Goal: Information Seeking & Learning: Find contact information

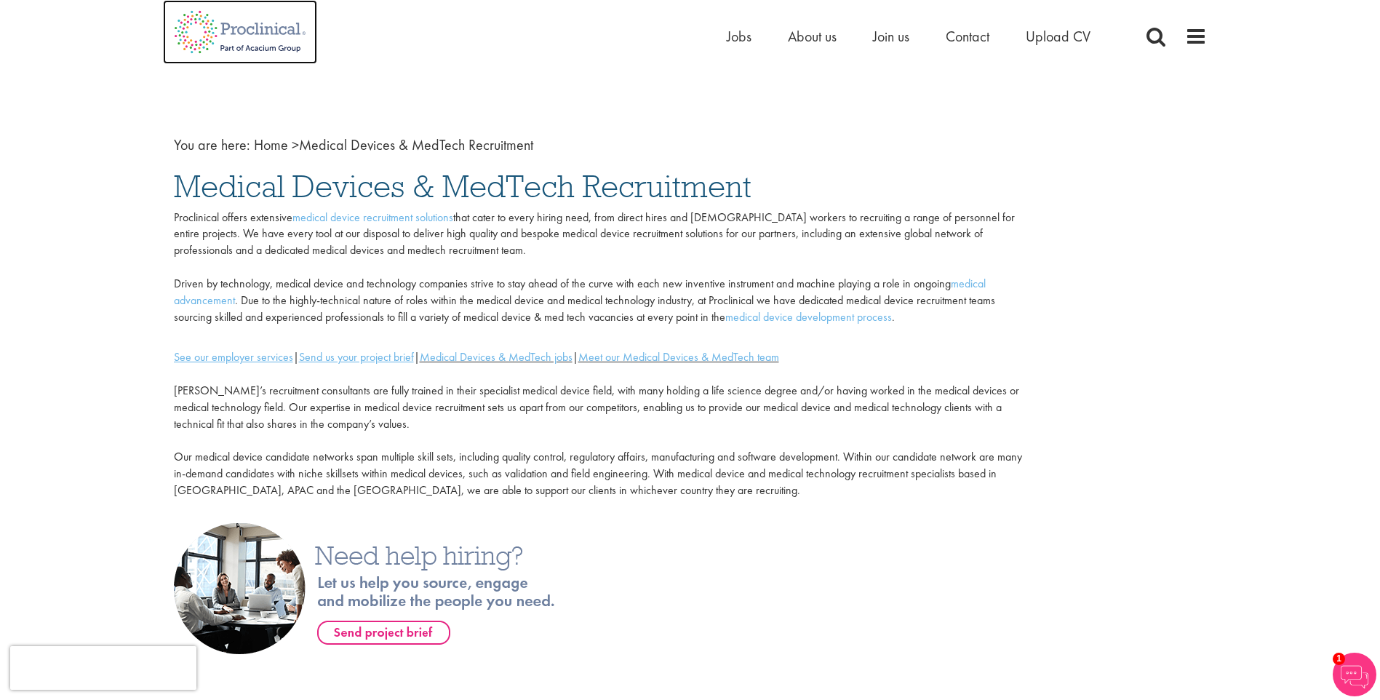
click at [248, 29] on img at bounding box center [240, 32] width 154 height 64
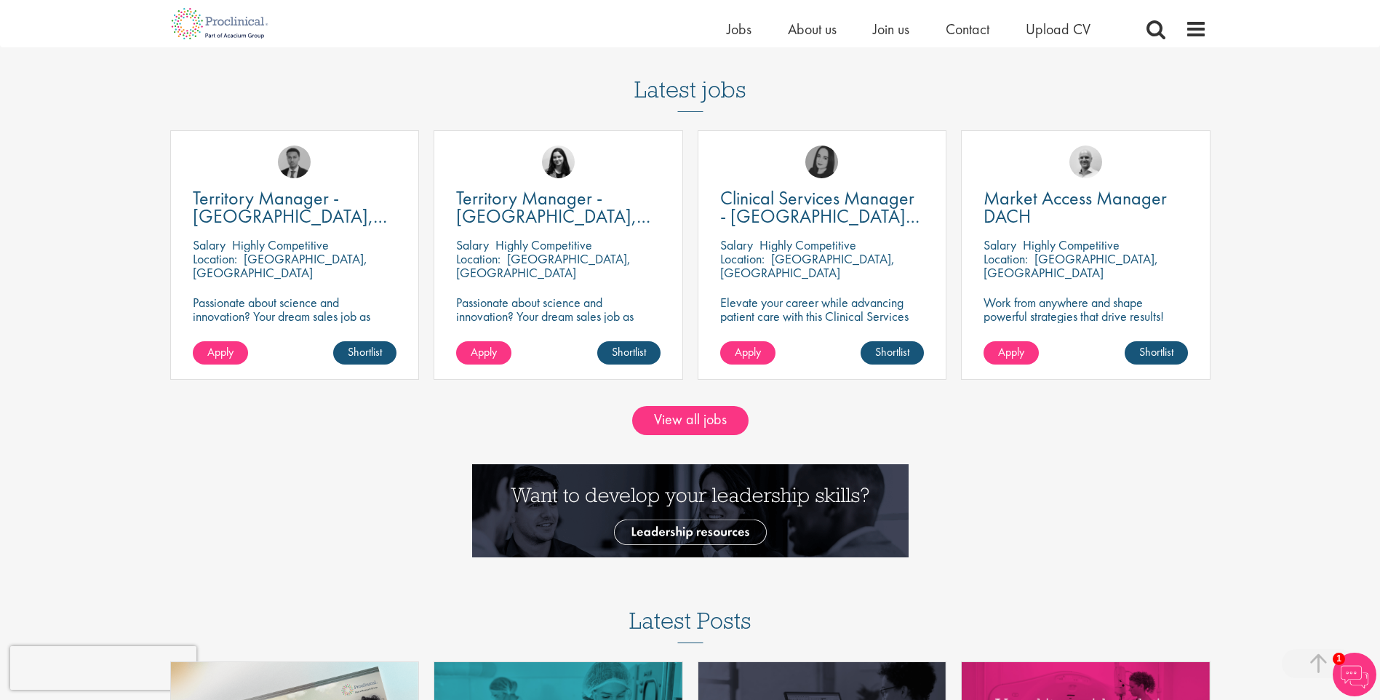
scroll to position [1601, 0]
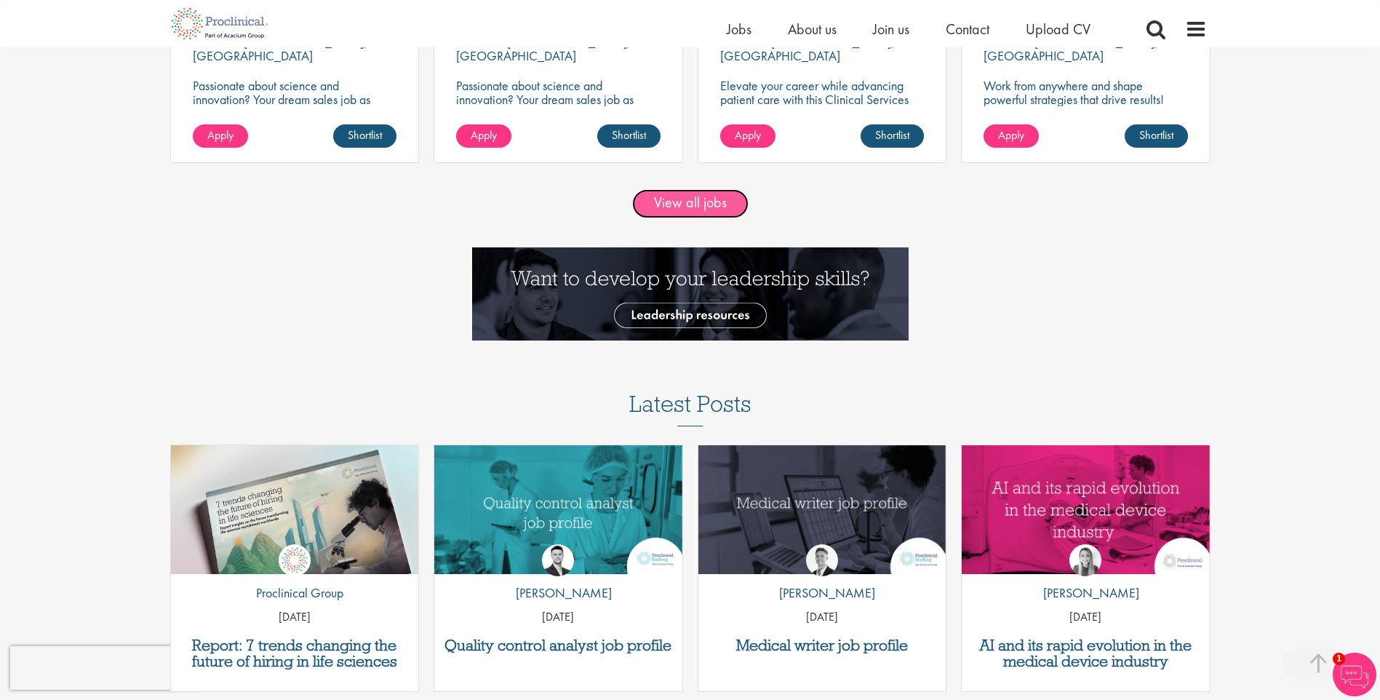
click at [706, 214] on link "View all jobs" at bounding box center [690, 203] width 116 height 29
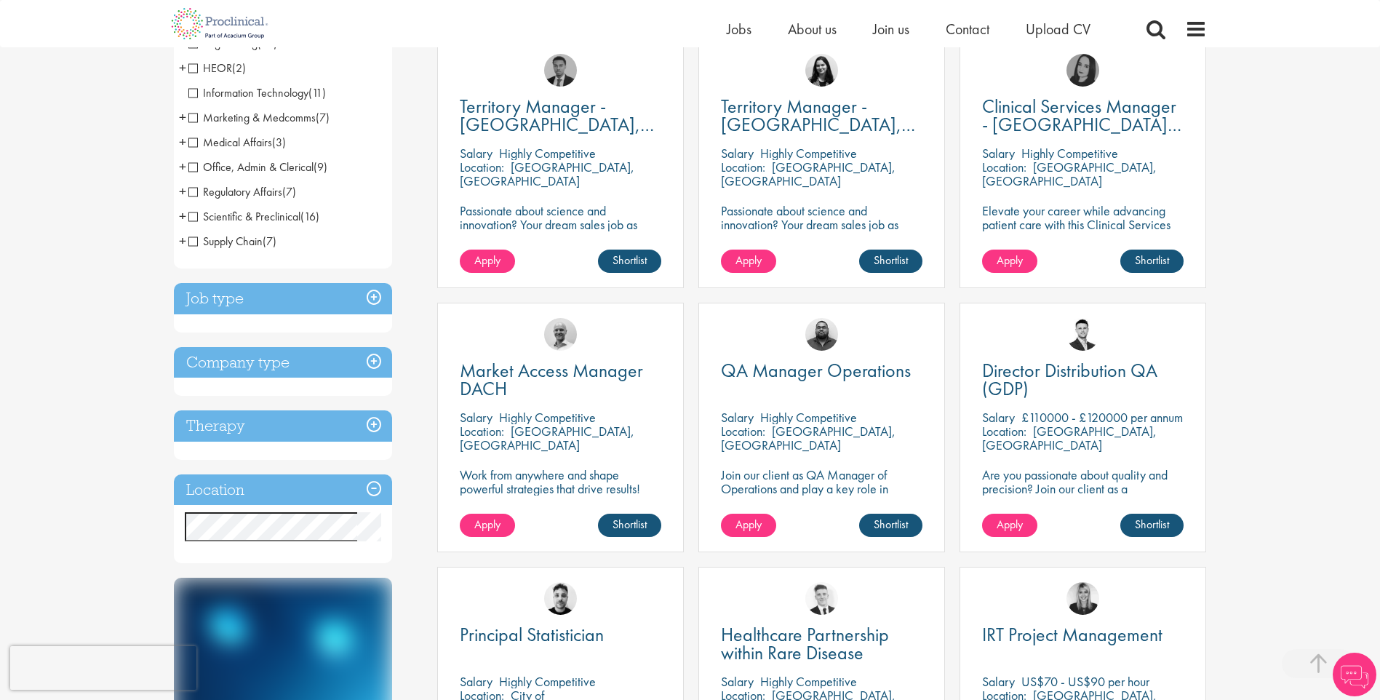
scroll to position [291, 0]
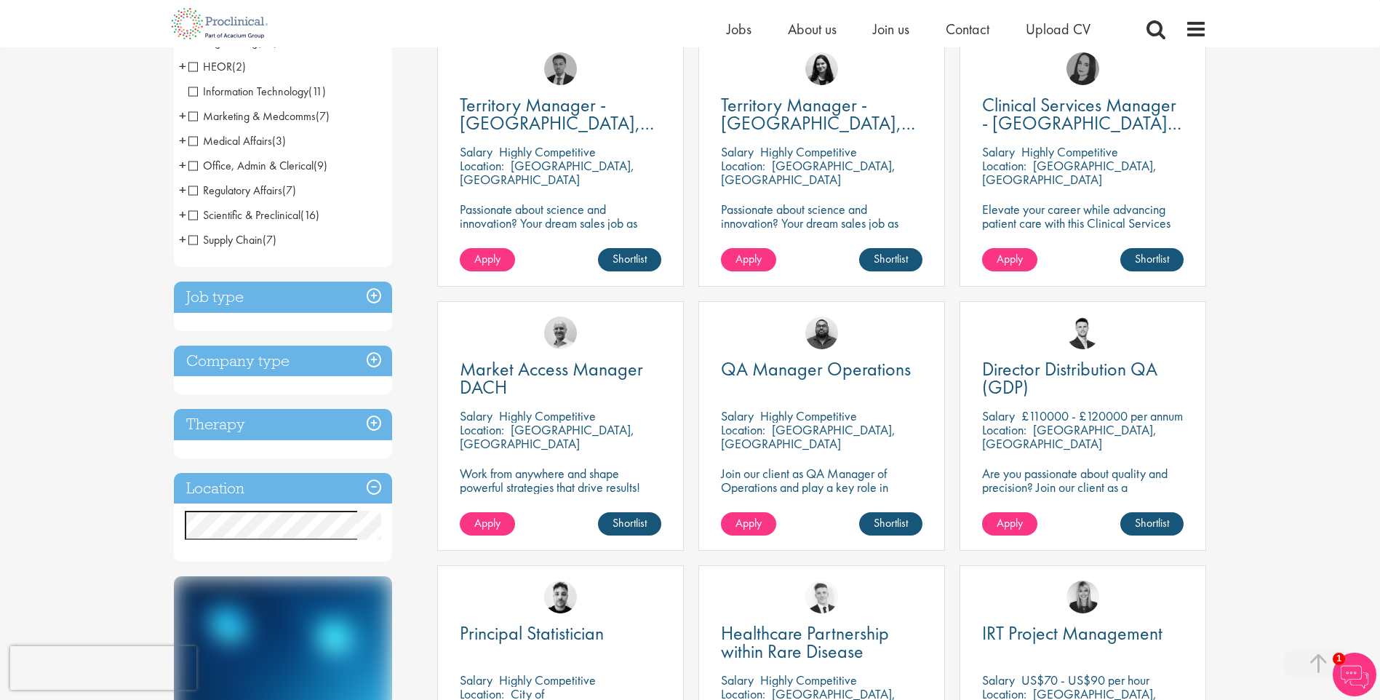
click at [375, 489] on h3 "Location" at bounding box center [283, 488] width 218 height 31
click at [374, 482] on h3 "Location" at bounding box center [283, 488] width 218 height 31
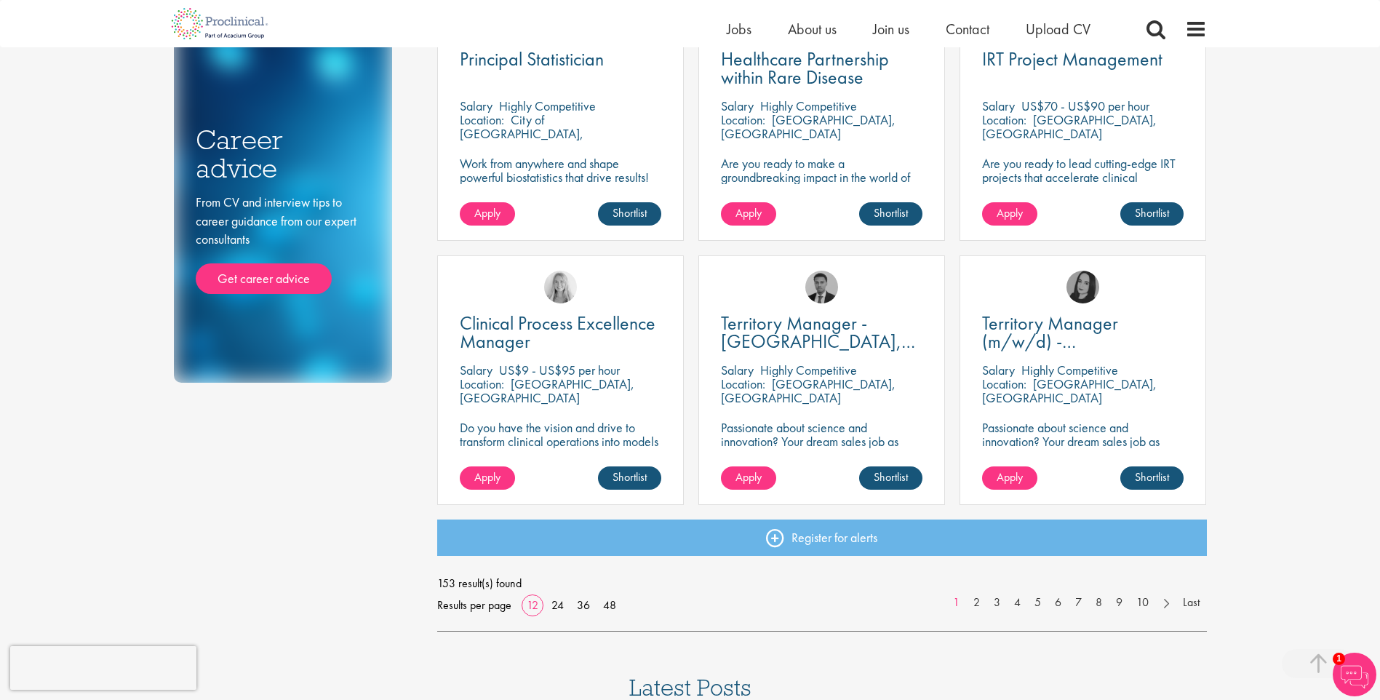
scroll to position [873, 0]
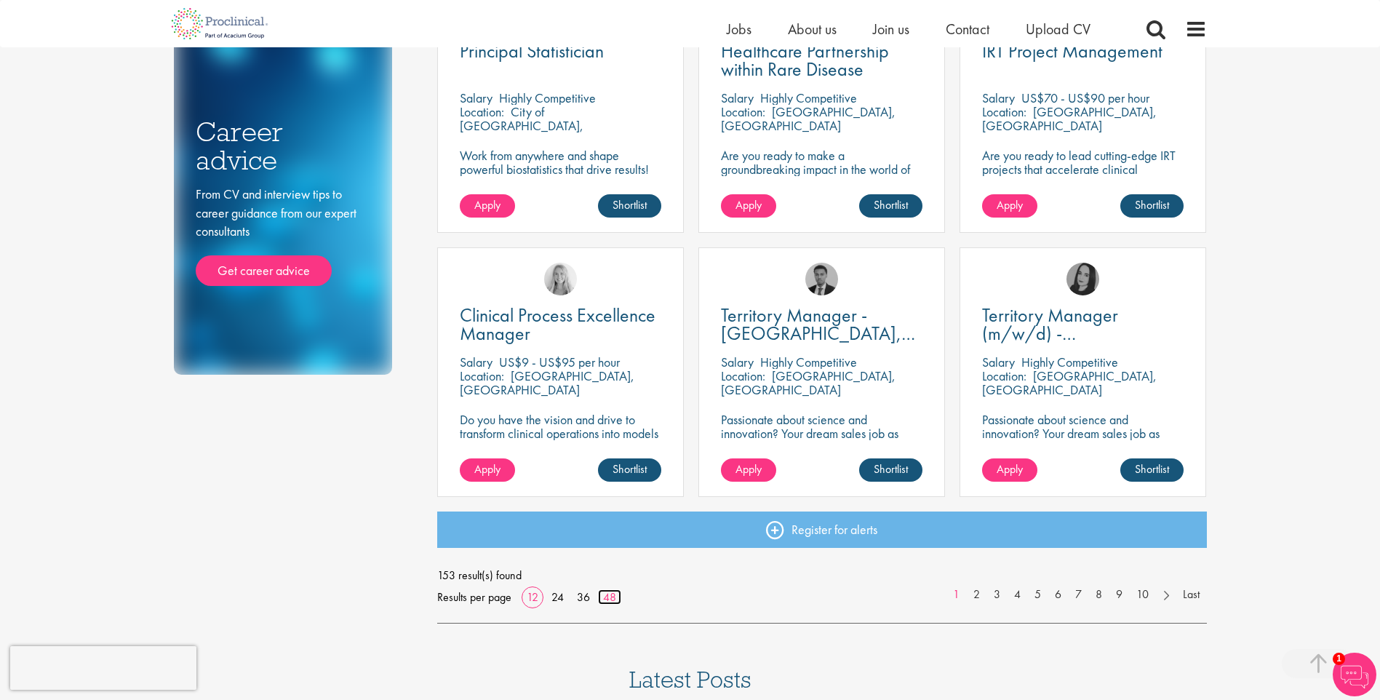
click at [612, 600] on link "48" at bounding box center [609, 596] width 23 height 15
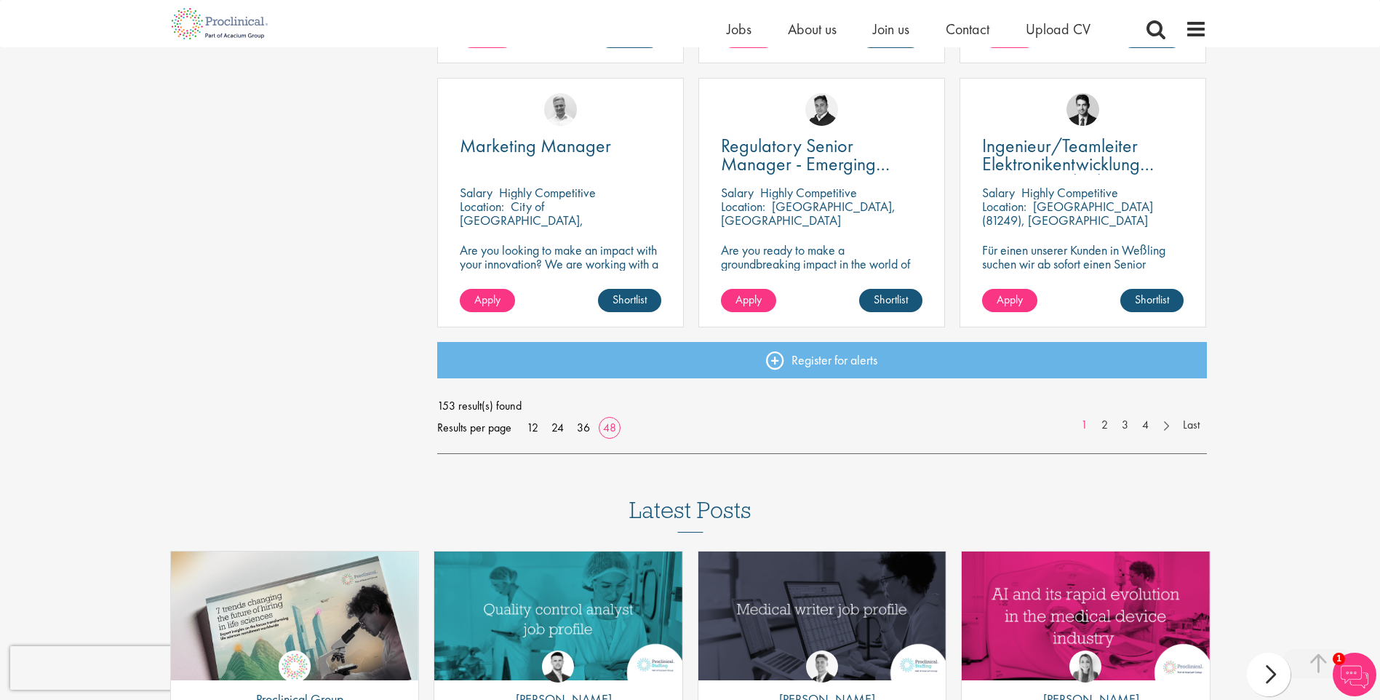
scroll to position [4220, 0]
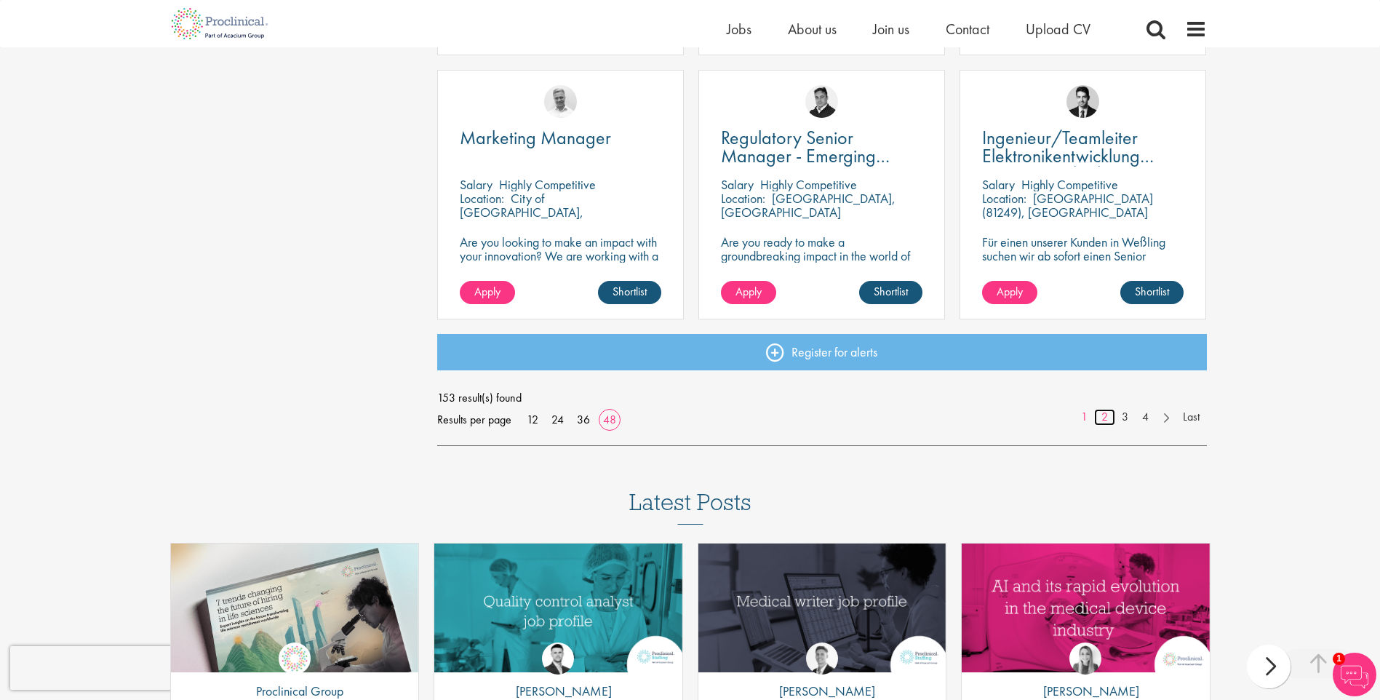
click at [1104, 421] on link "2" at bounding box center [1104, 417] width 21 height 17
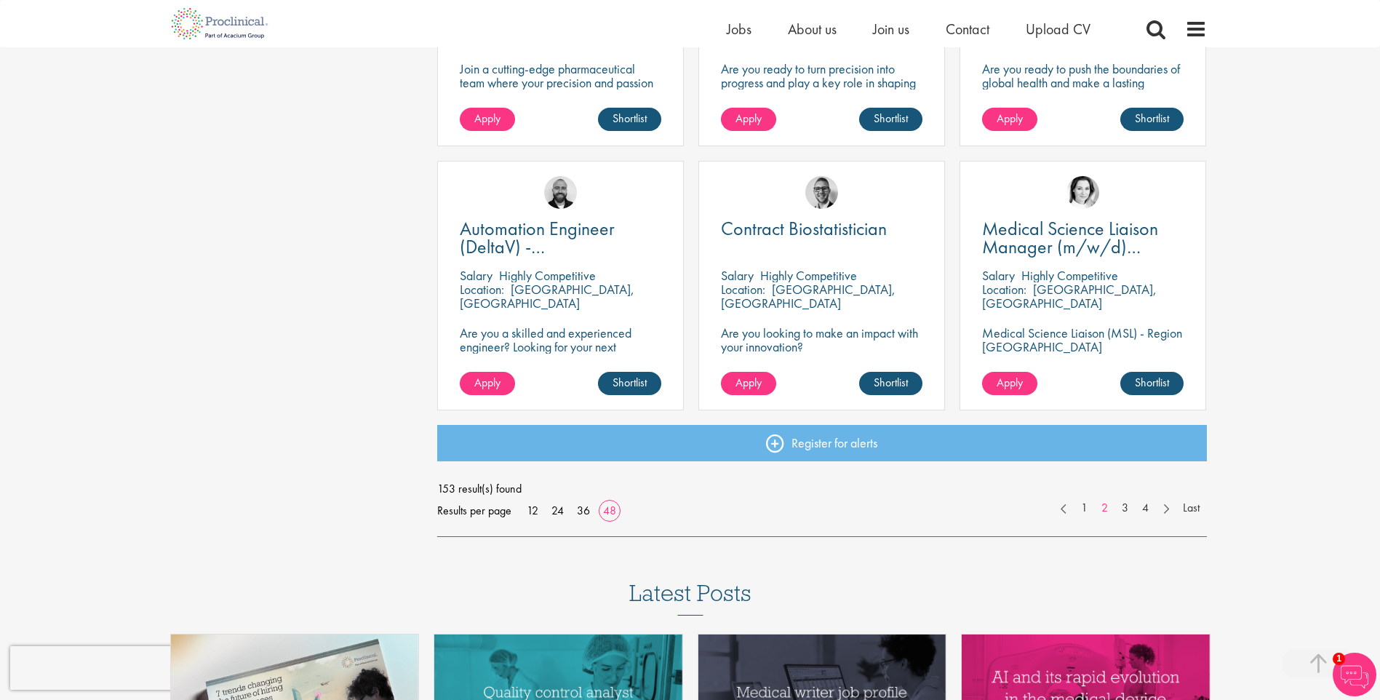
scroll to position [4147, 0]
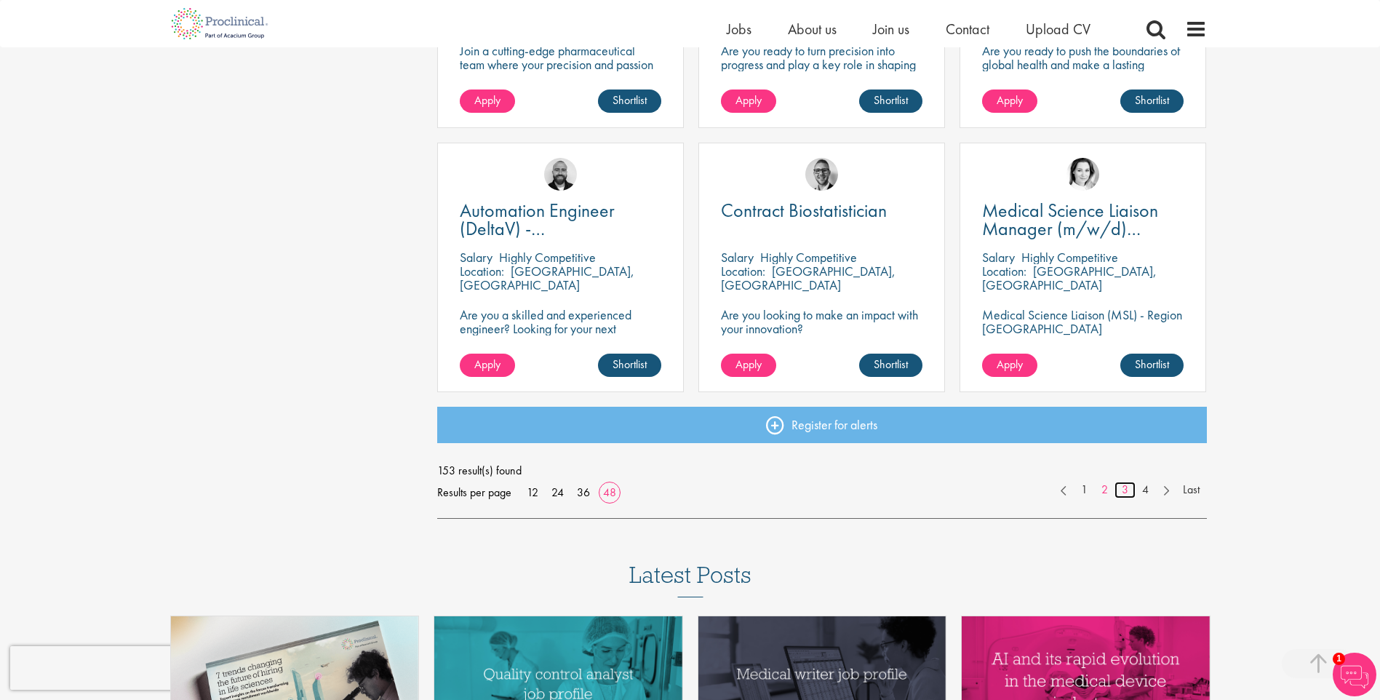
click at [1123, 493] on link "3" at bounding box center [1125, 490] width 21 height 17
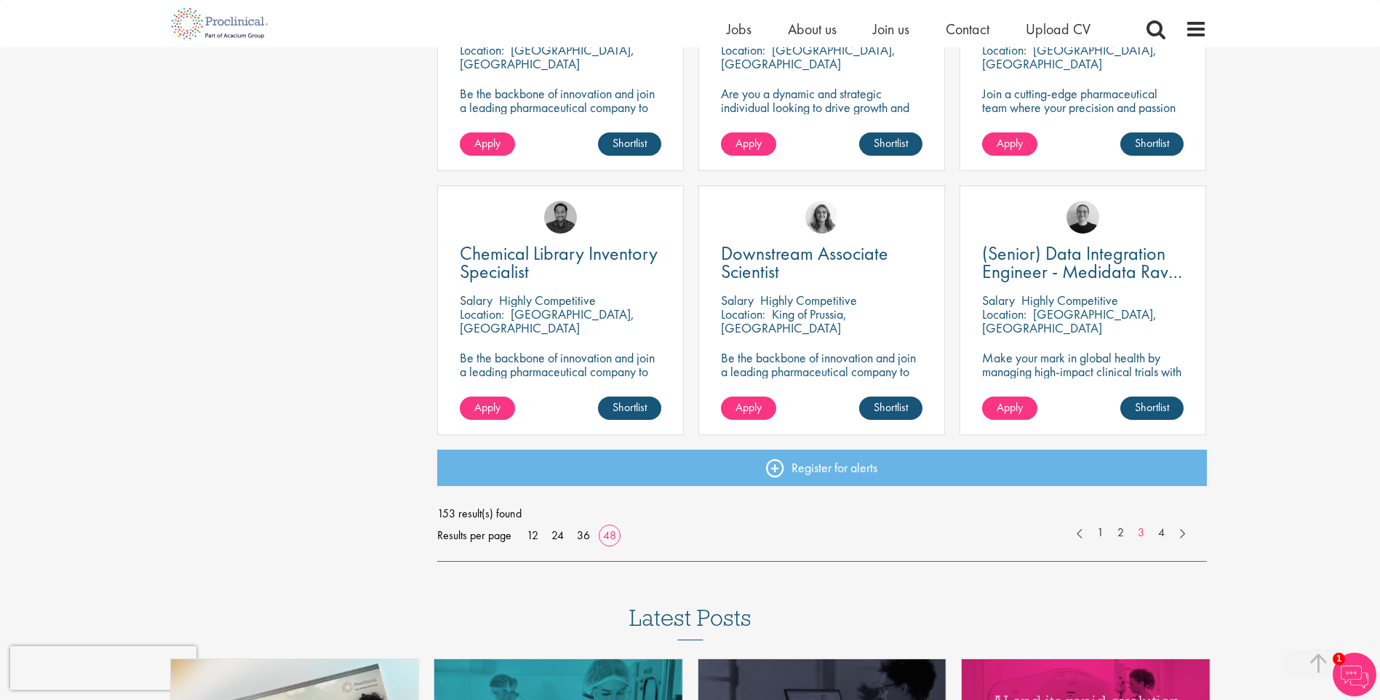
scroll to position [4147, 0]
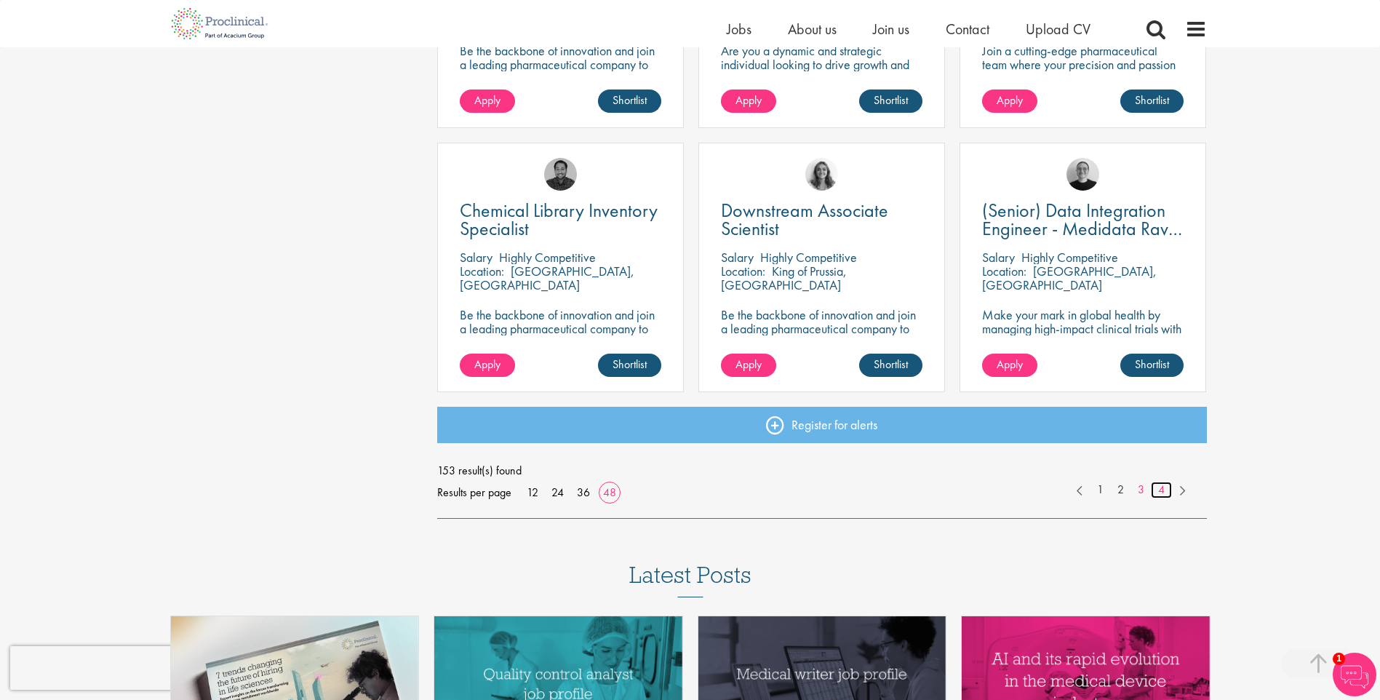
click at [1159, 494] on link "4" at bounding box center [1161, 490] width 21 height 17
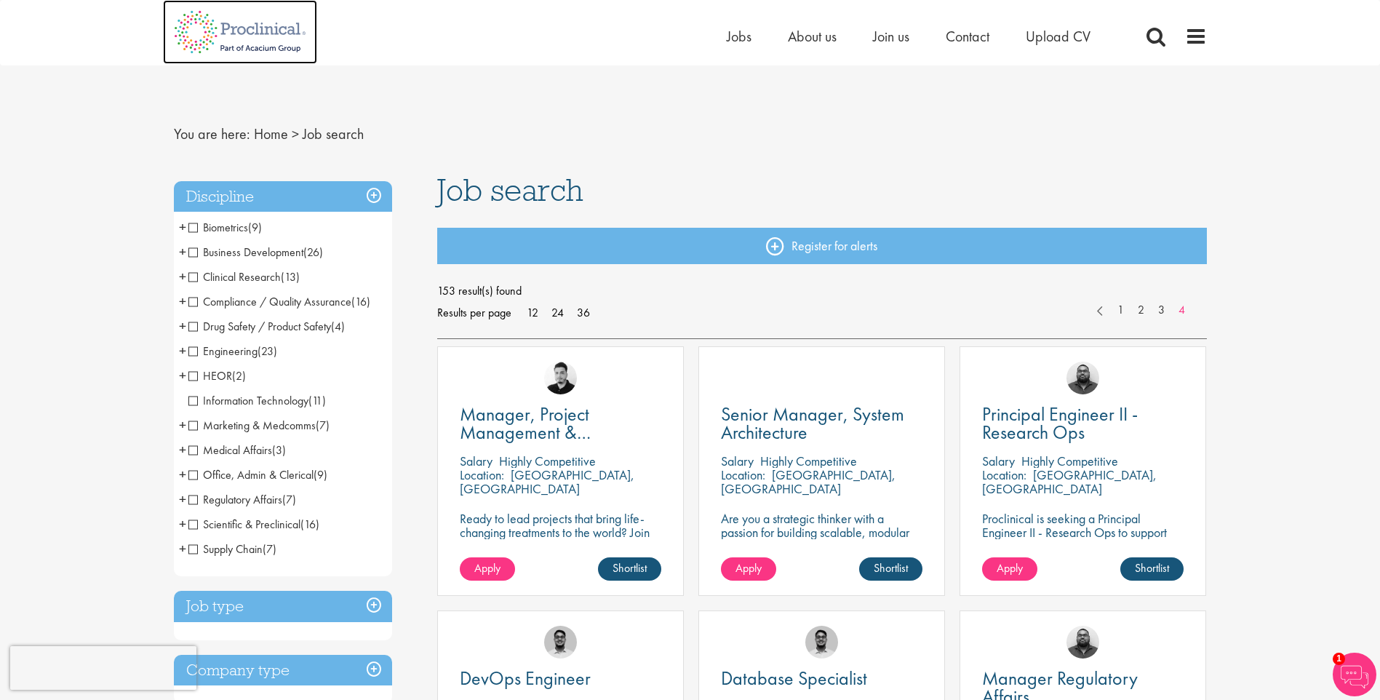
click at [245, 28] on img at bounding box center [240, 32] width 154 height 64
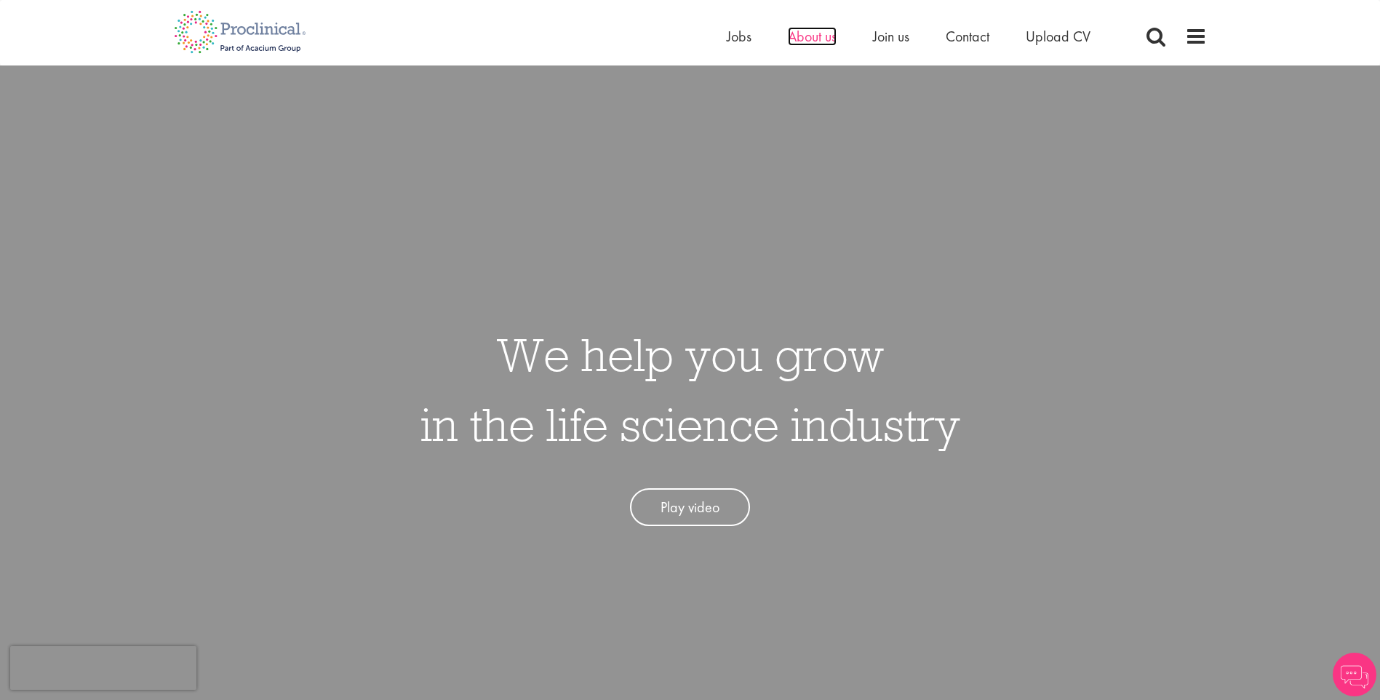
click at [810, 37] on span "About us" at bounding box center [812, 36] width 49 height 19
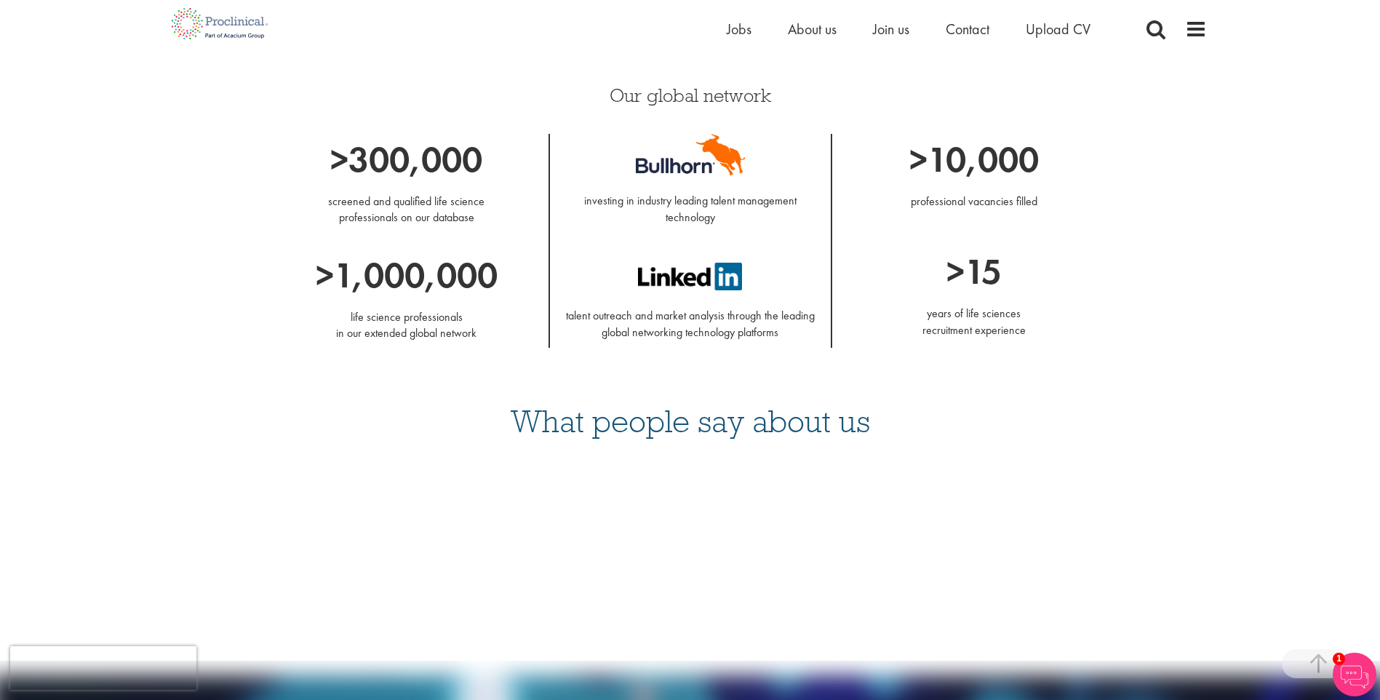
scroll to position [1216, 0]
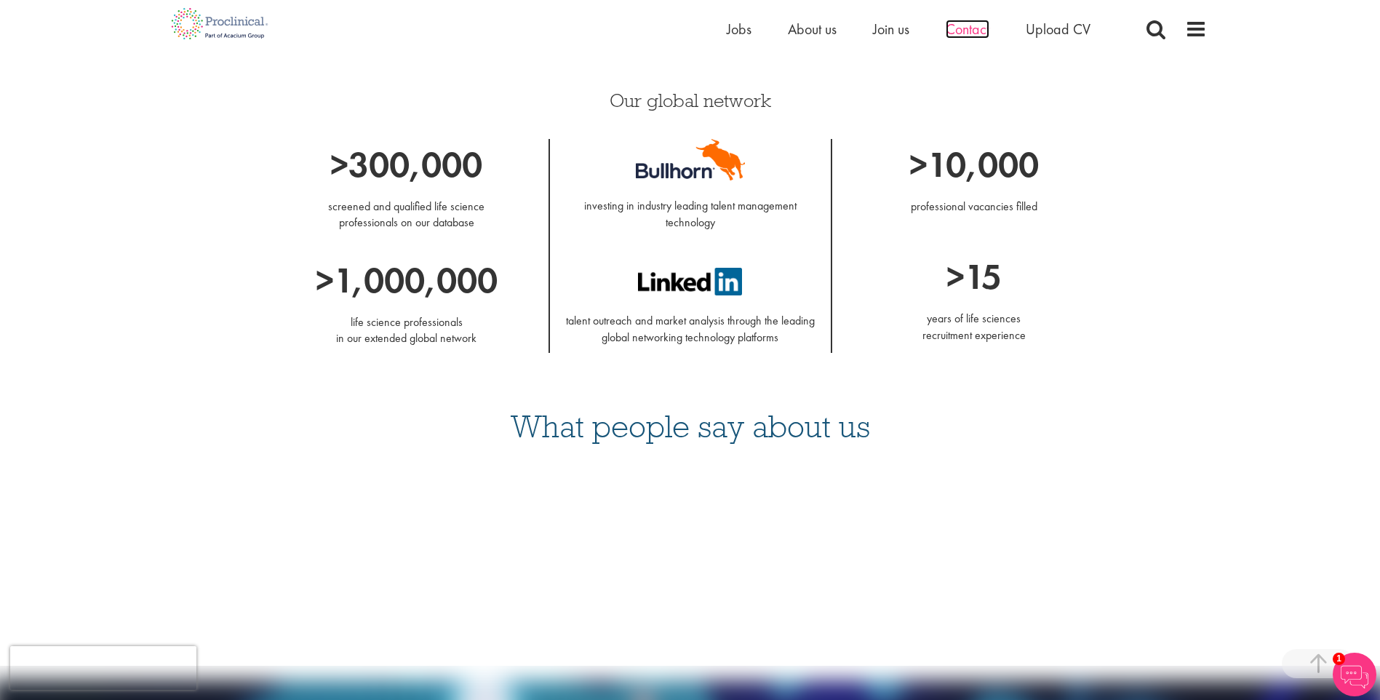
click at [972, 36] on span "Contact" at bounding box center [968, 29] width 44 height 19
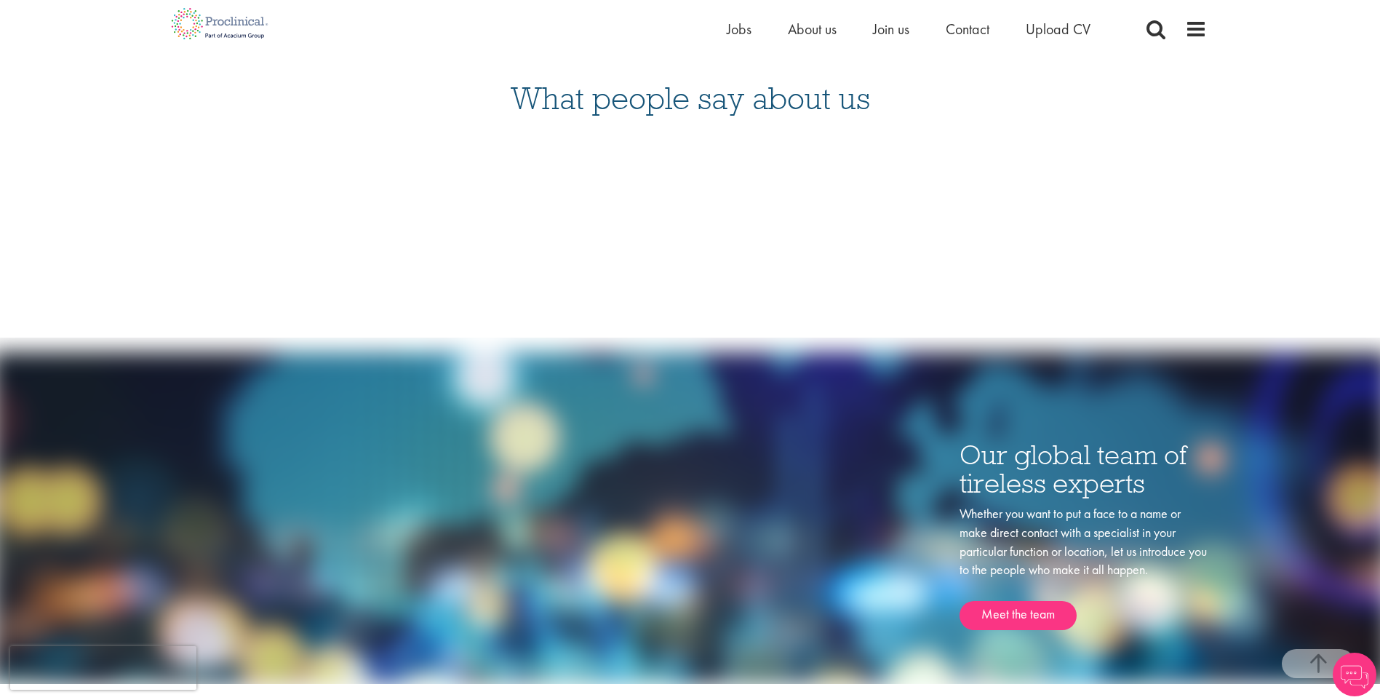
scroll to position [1905, 0]
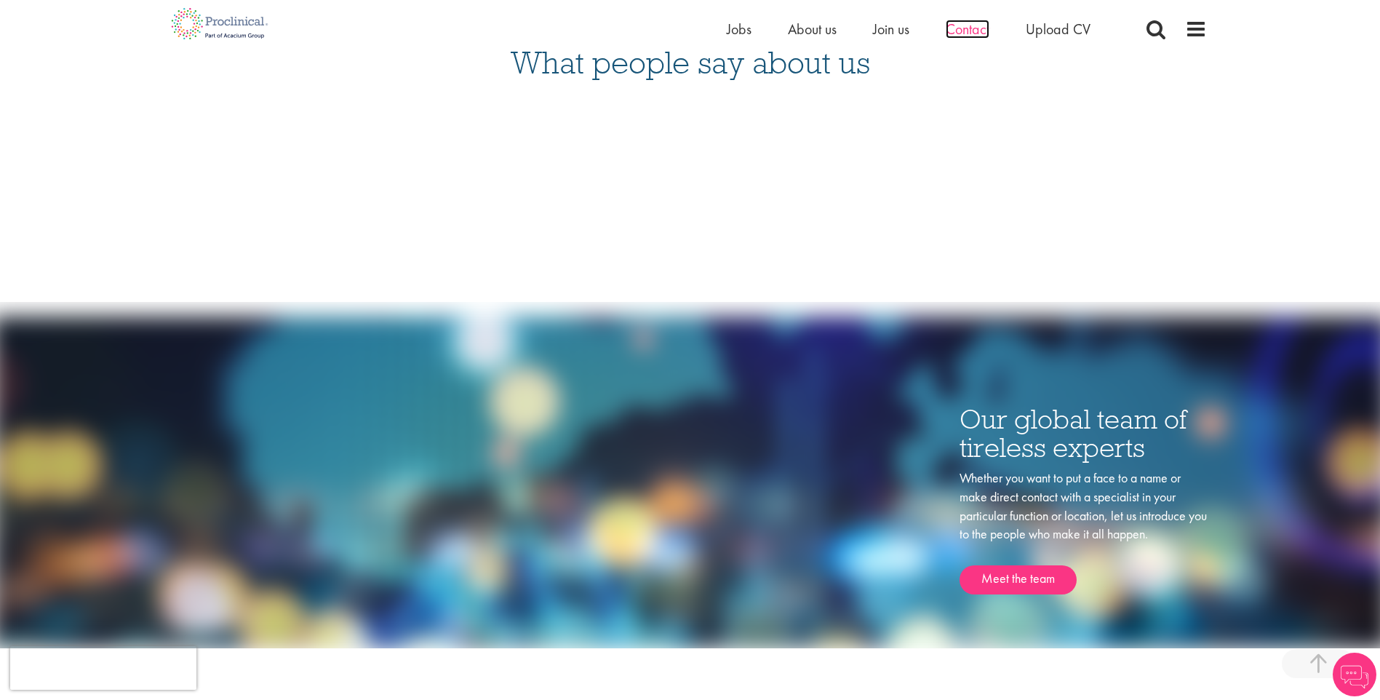
click at [962, 27] on span "Contact" at bounding box center [968, 29] width 44 height 19
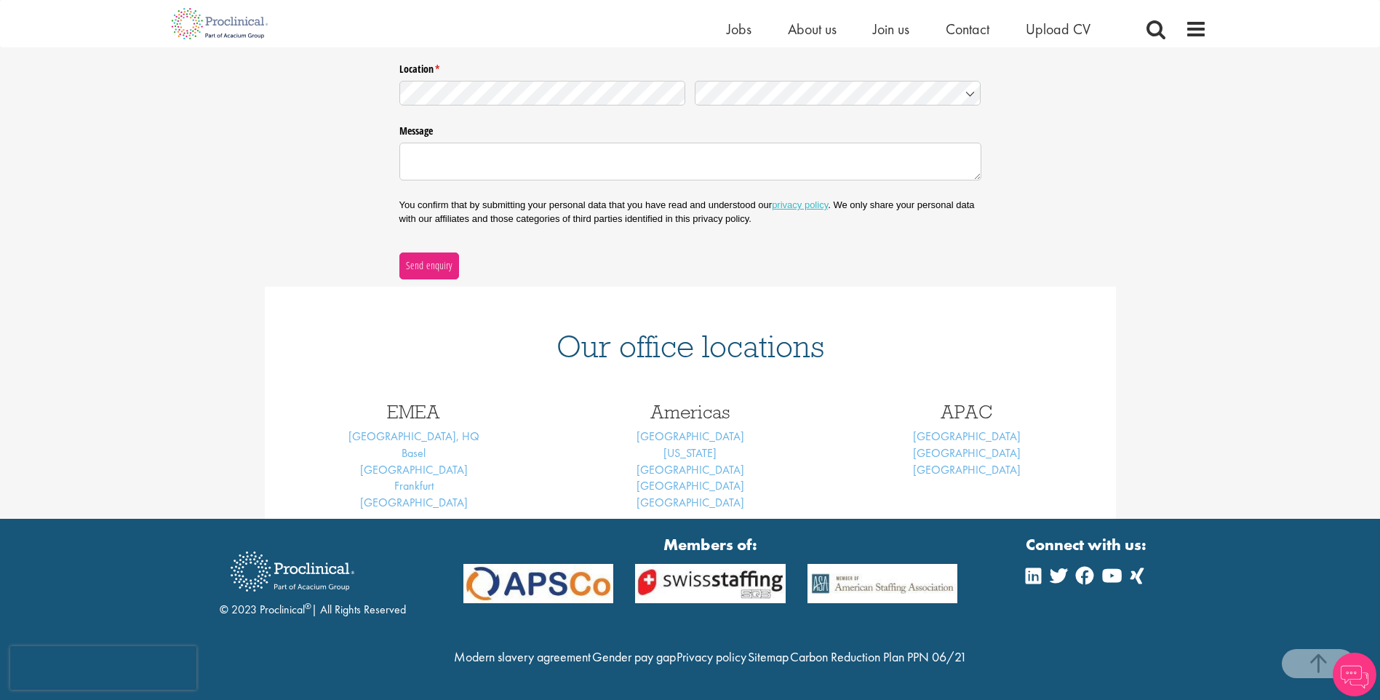
scroll to position [395, 0]
